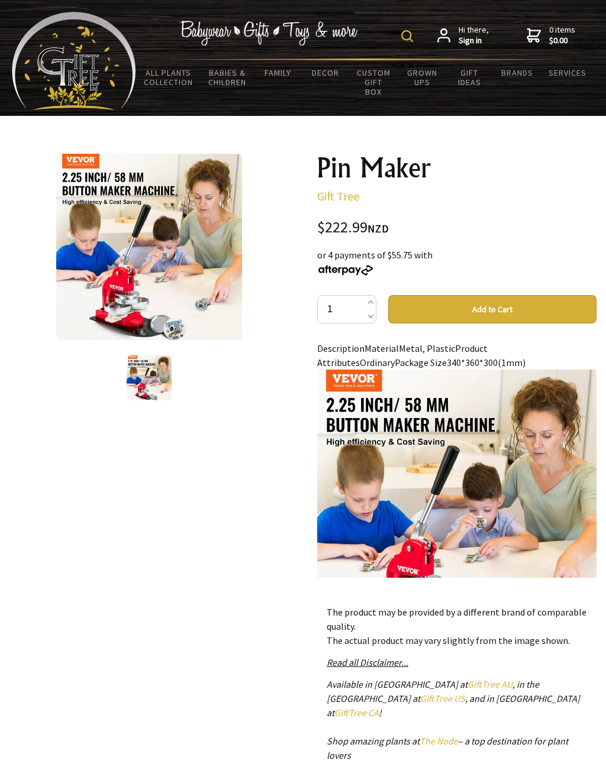
click at [413, 31] on img at bounding box center [407, 36] width 12 height 12
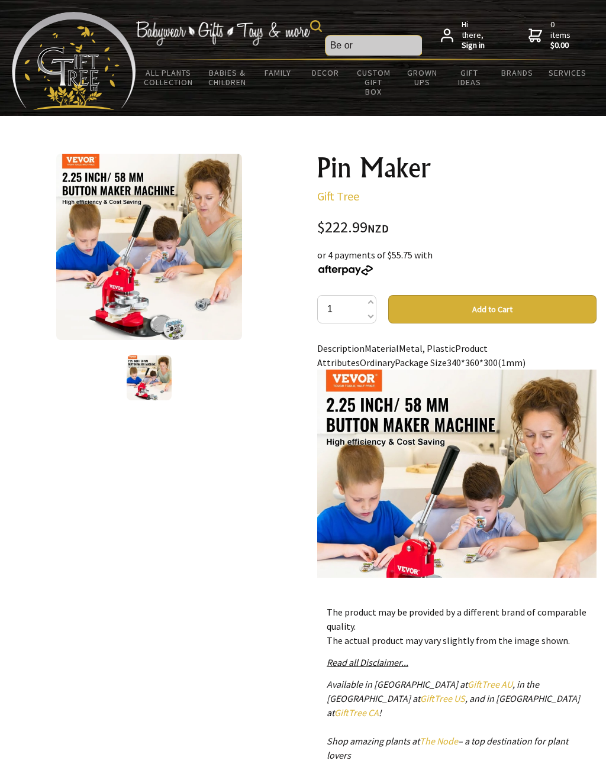
type input "Be or"
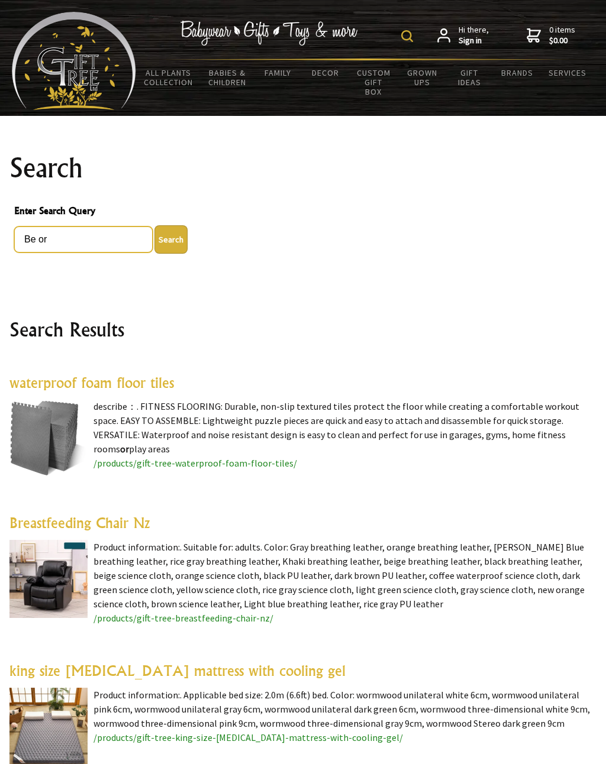
click at [61, 238] on input "Be or" at bounding box center [83, 240] width 138 height 26
type input "B"
click at [170, 248] on button "Search" at bounding box center [170, 239] width 33 height 28
type input "Vevor"
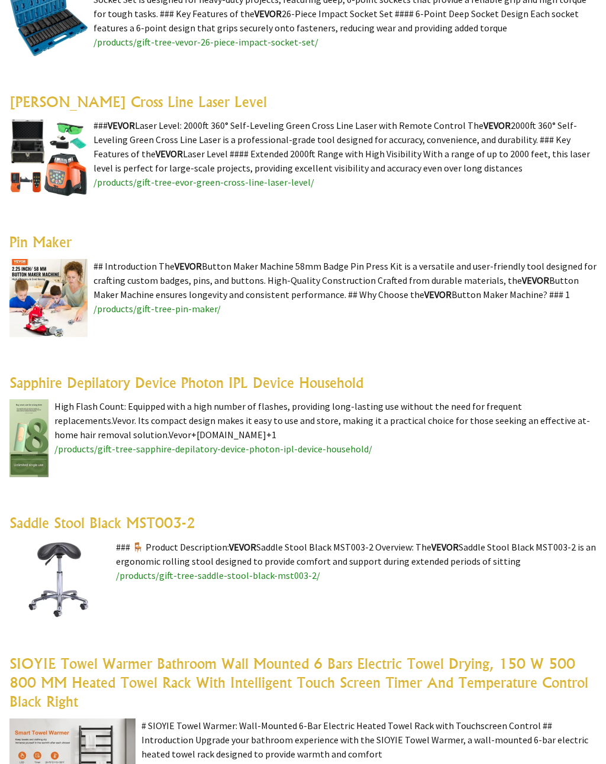
scroll to position [2484, 0]
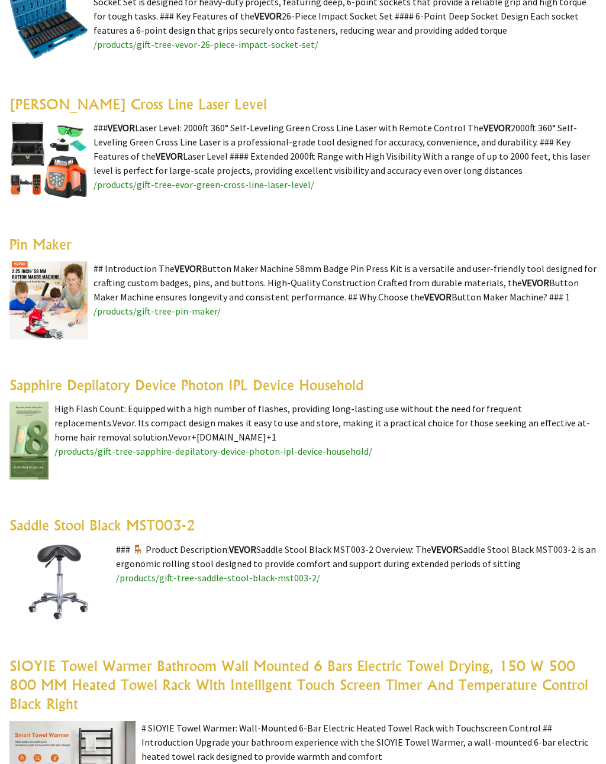
click at [60, 246] on link "Pin Maker" at bounding box center [40, 244] width 62 height 18
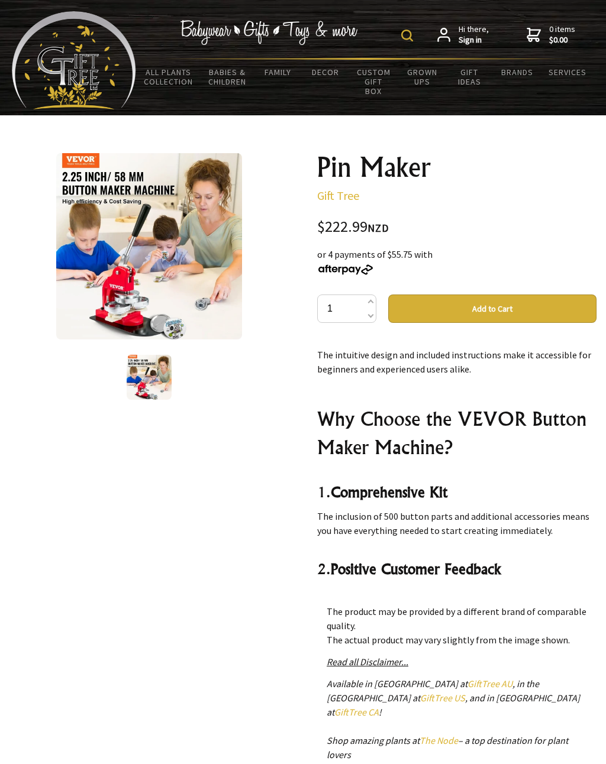
scroll to position [3942, 0]
